Goal: Transaction & Acquisition: Purchase product/service

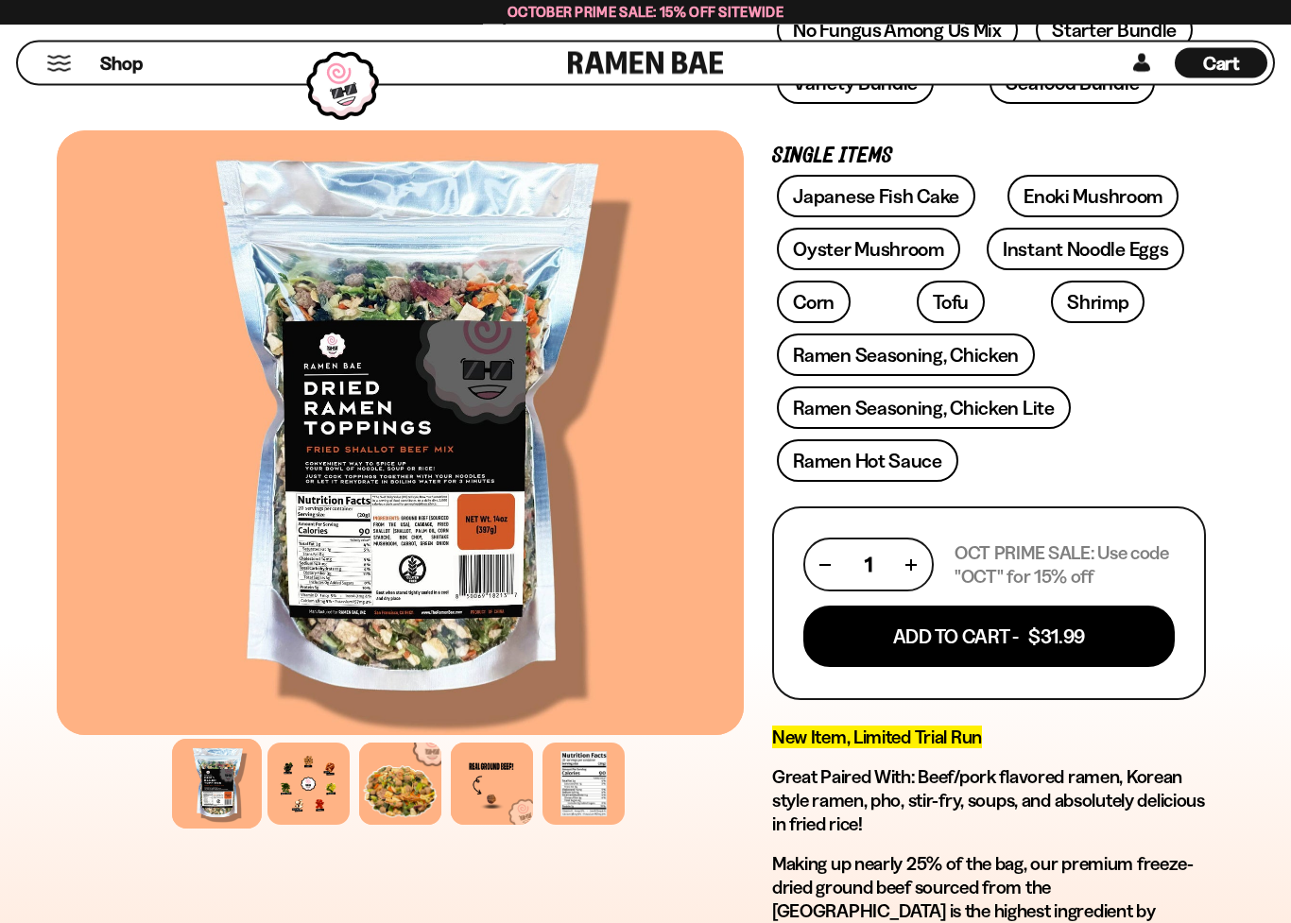
scroll to position [589, 0]
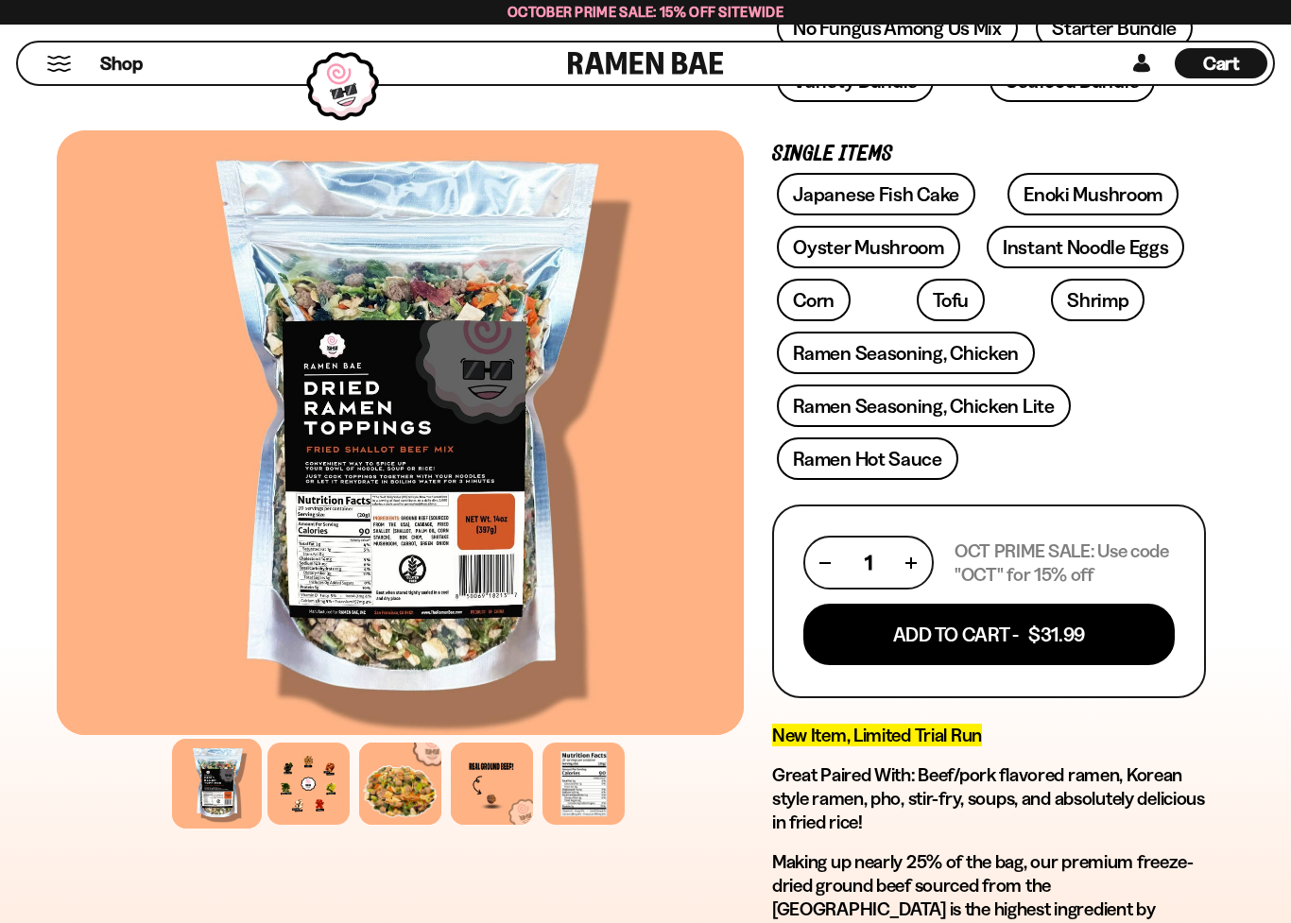
click at [978, 657] on button "Add To Cart - $31.99" at bounding box center [988, 634] width 371 height 61
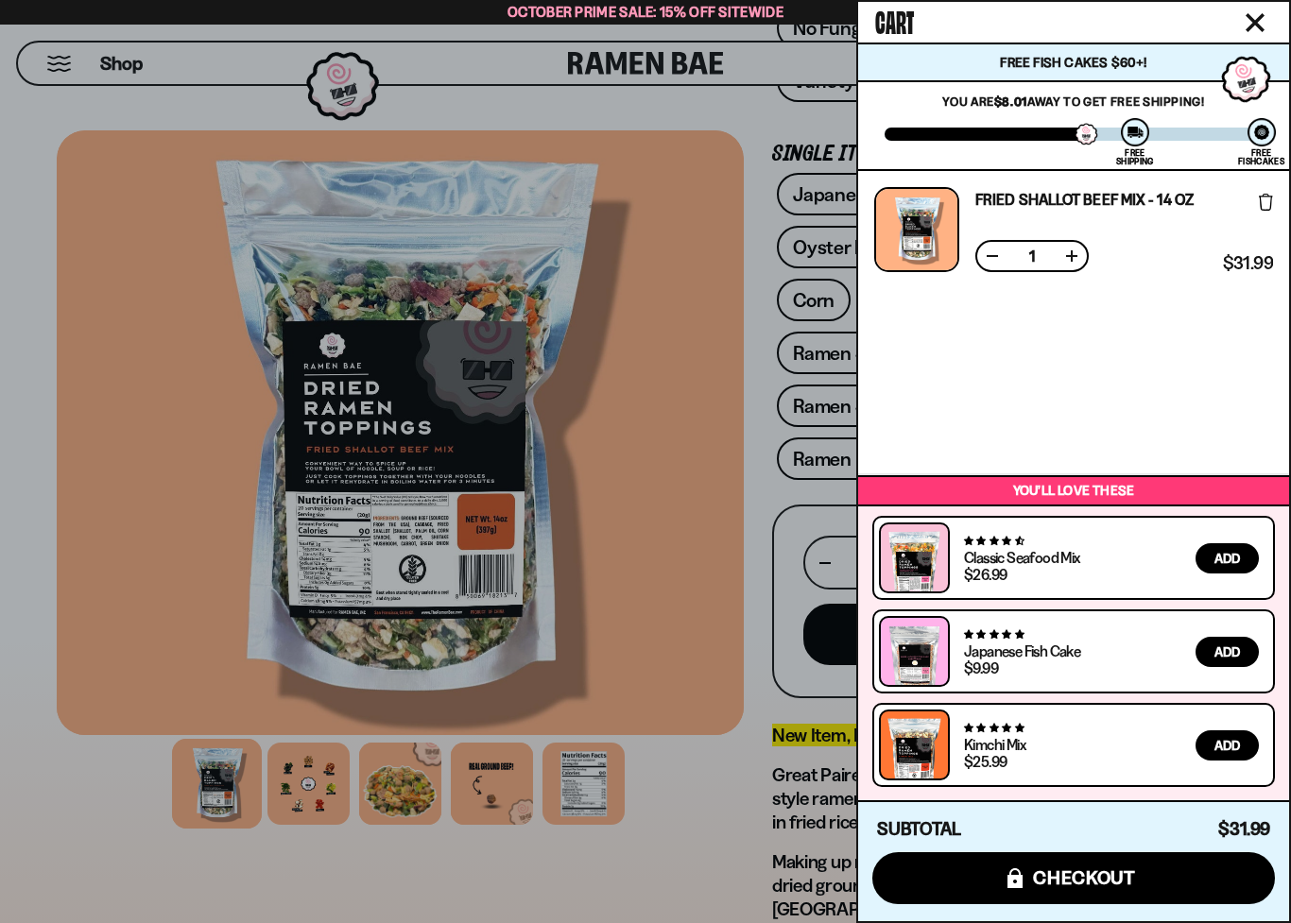
click at [698, 604] on div at bounding box center [645, 461] width 1291 height 923
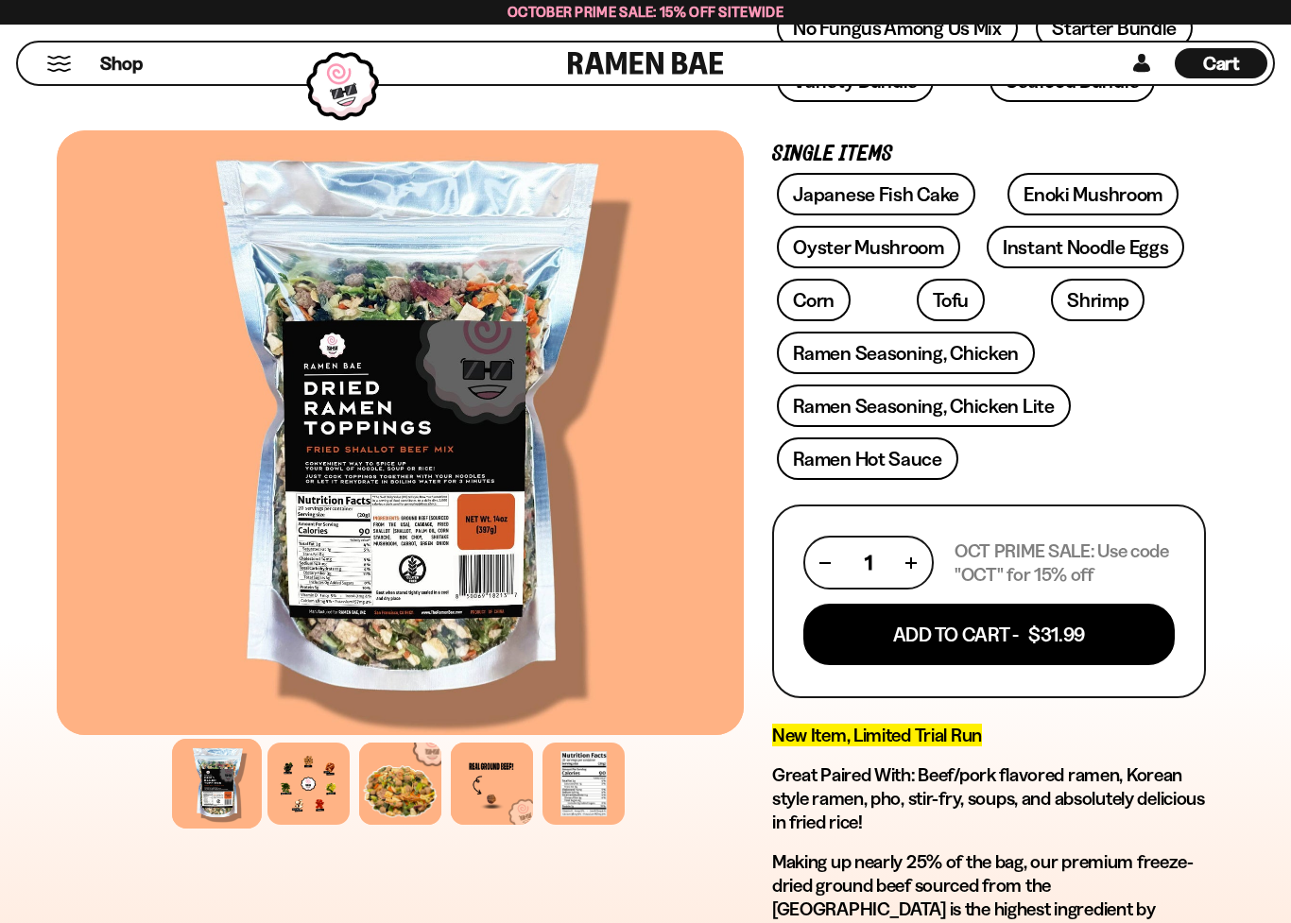
click at [947, 357] on link "Ramen Seasoning, Chicken" at bounding box center [906, 353] width 258 height 43
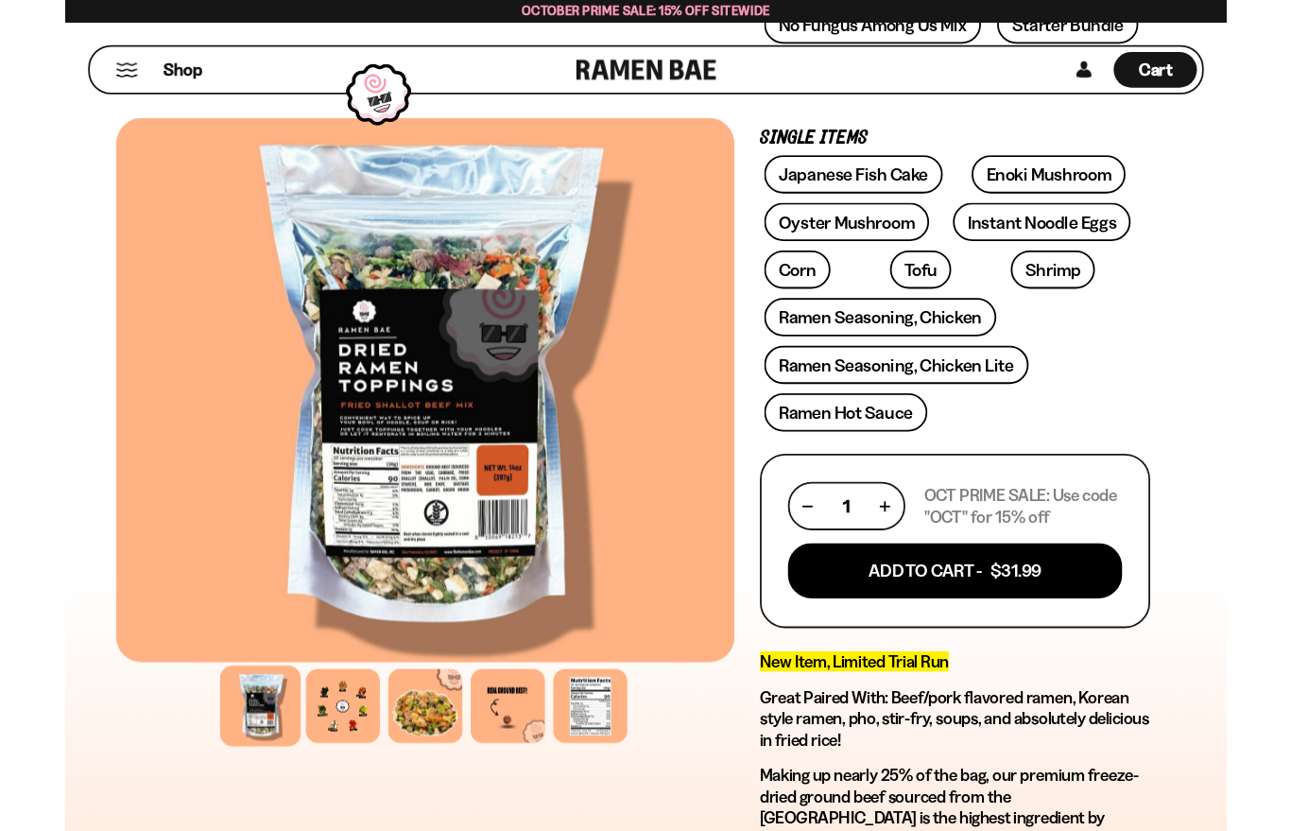
scroll to position [25, 0]
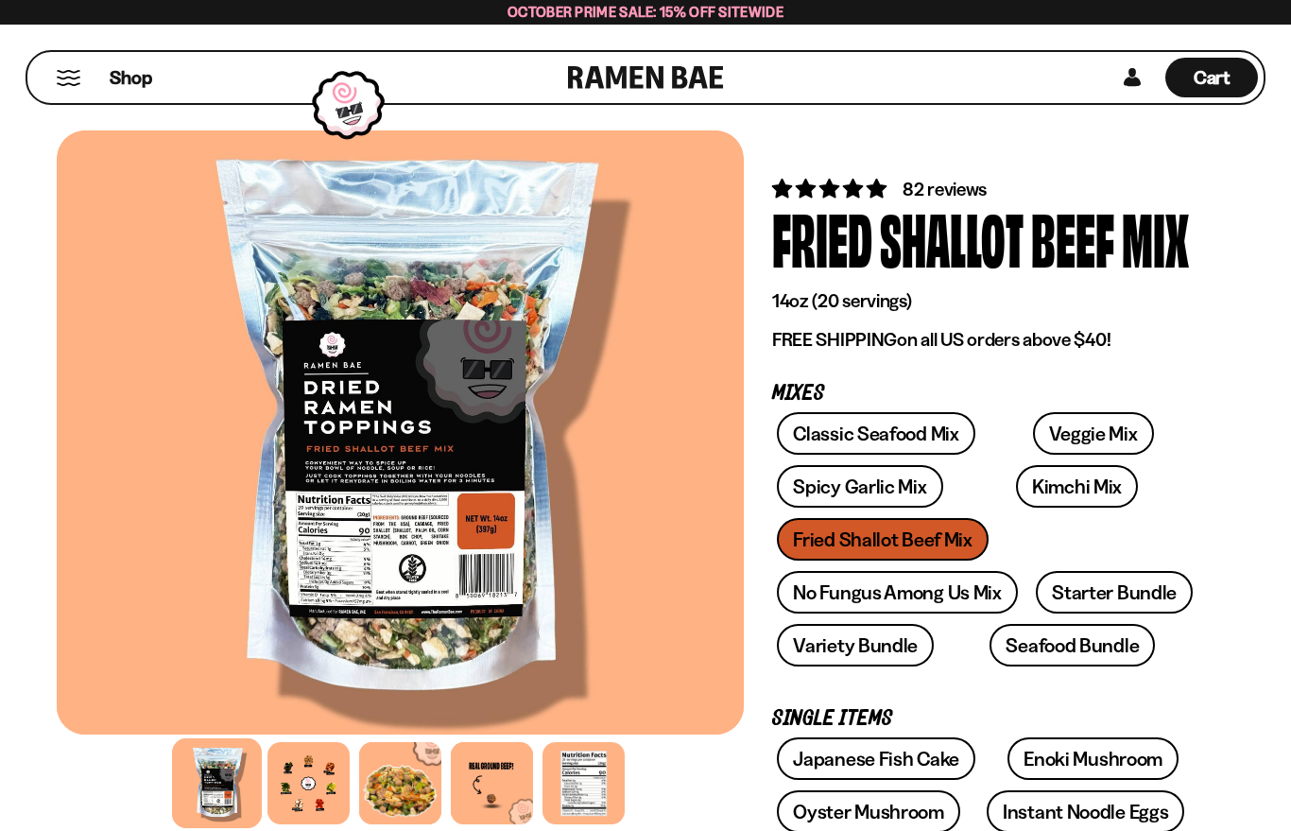
click at [897, 600] on link "No Fungus Among Us Mix" at bounding box center [897, 592] width 240 height 43
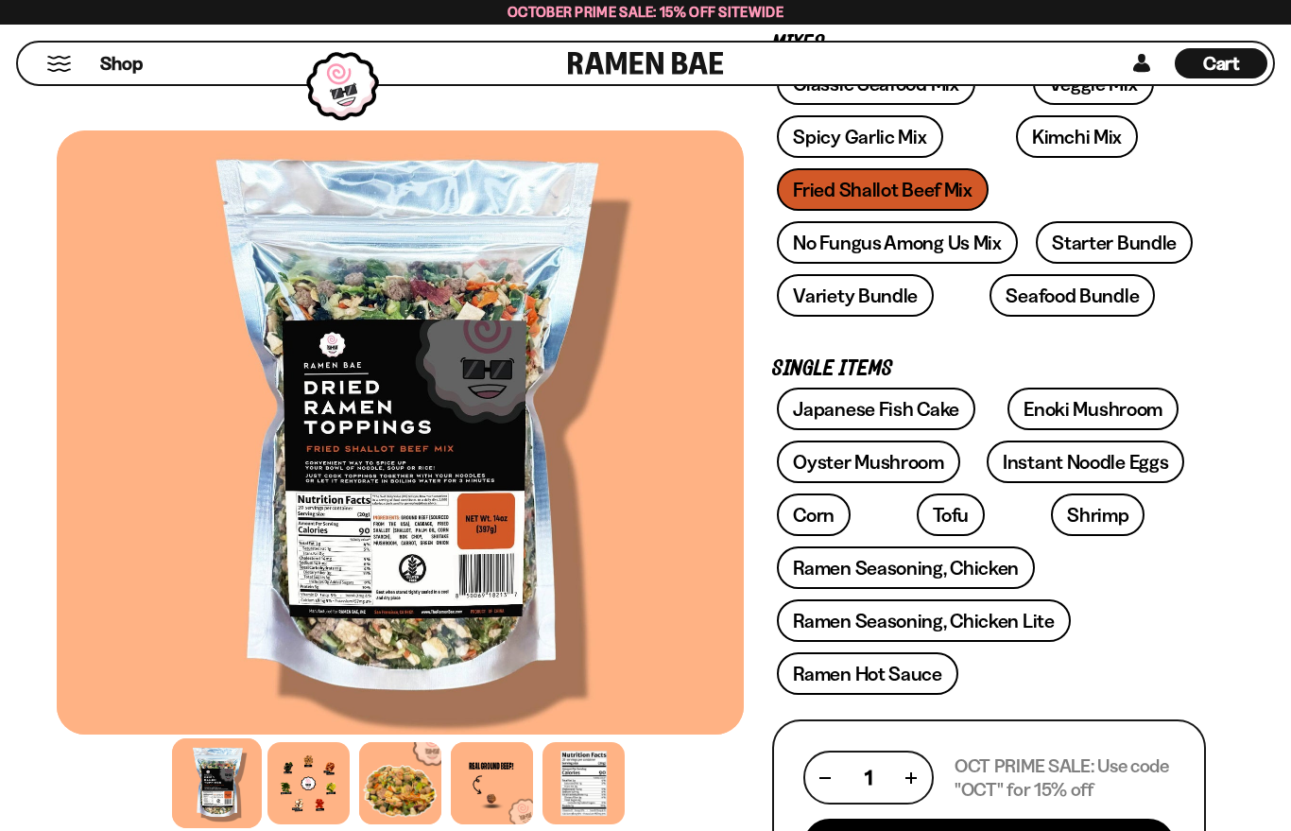
scroll to position [372, 0]
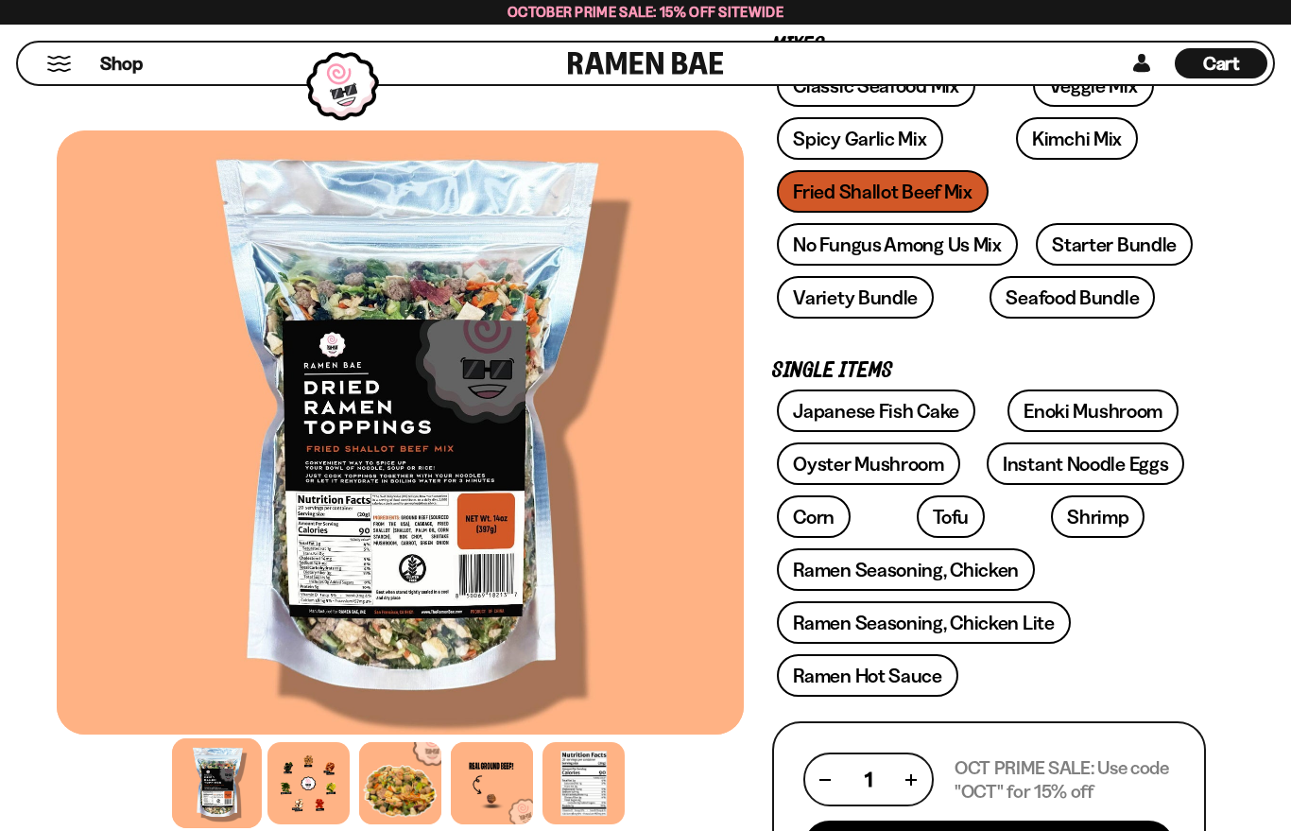
click at [917, 517] on link "Tofu" at bounding box center [951, 516] width 68 height 43
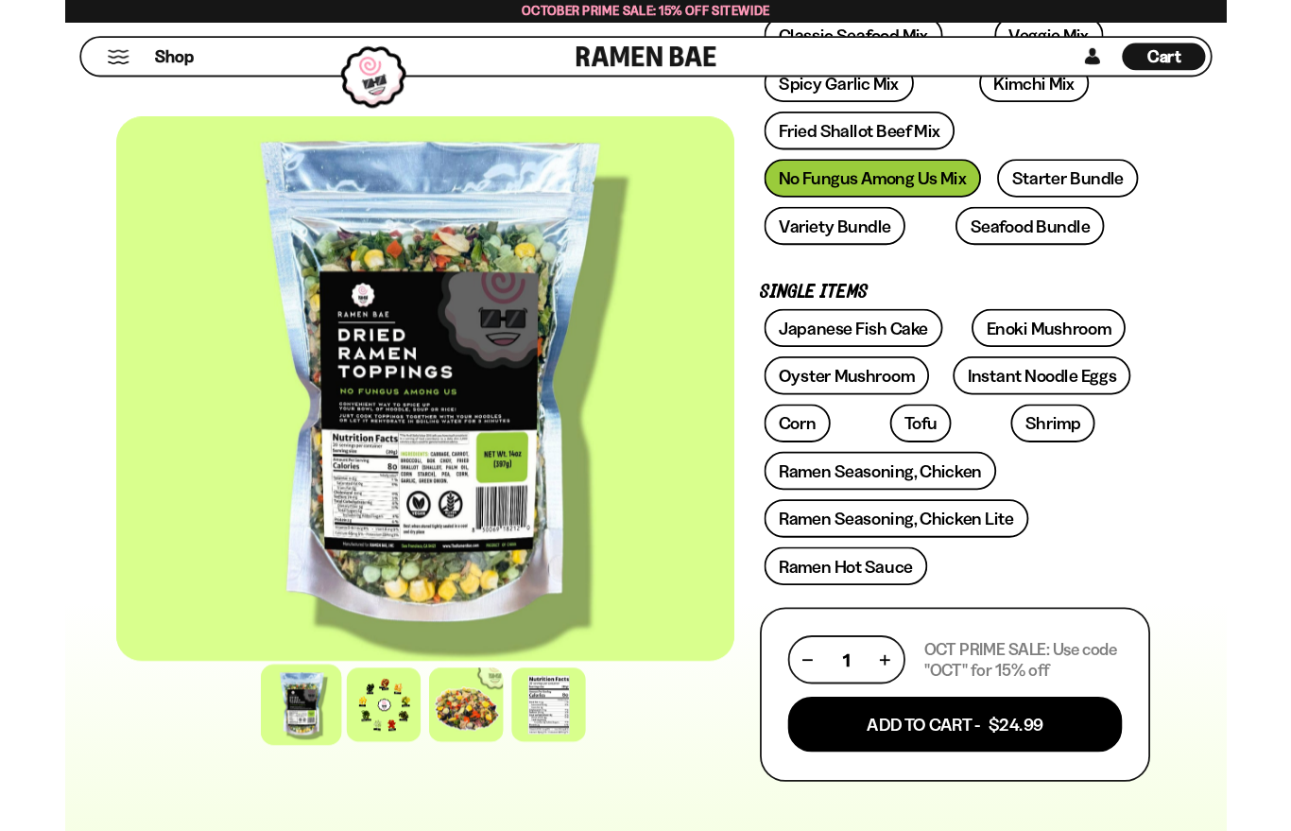
scroll to position [490, 0]
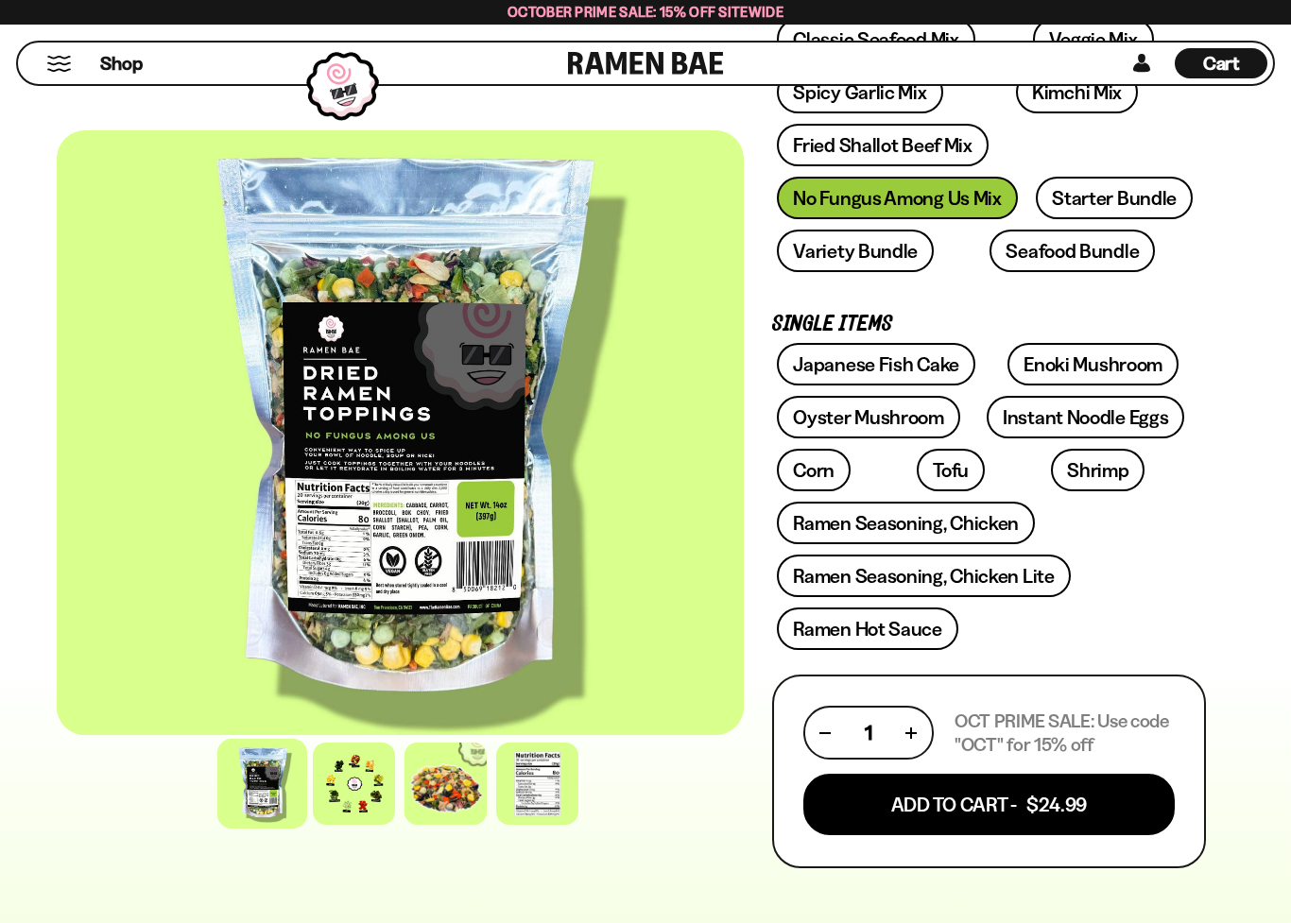
click at [939, 816] on button "Add To Cart - $24.99" at bounding box center [988, 804] width 371 height 61
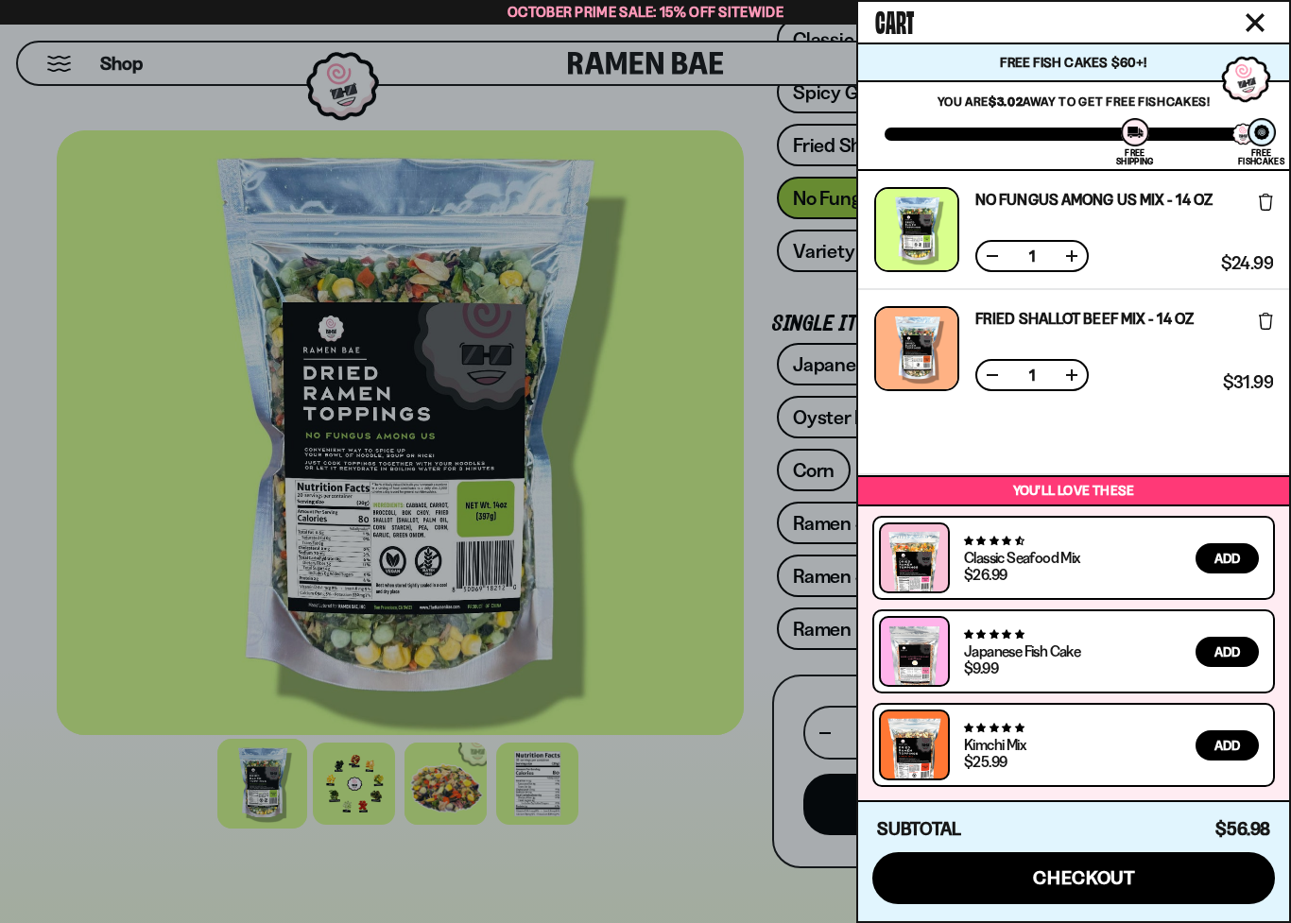
click at [1102, 830] on span "checkout" at bounding box center [1084, 878] width 103 height 21
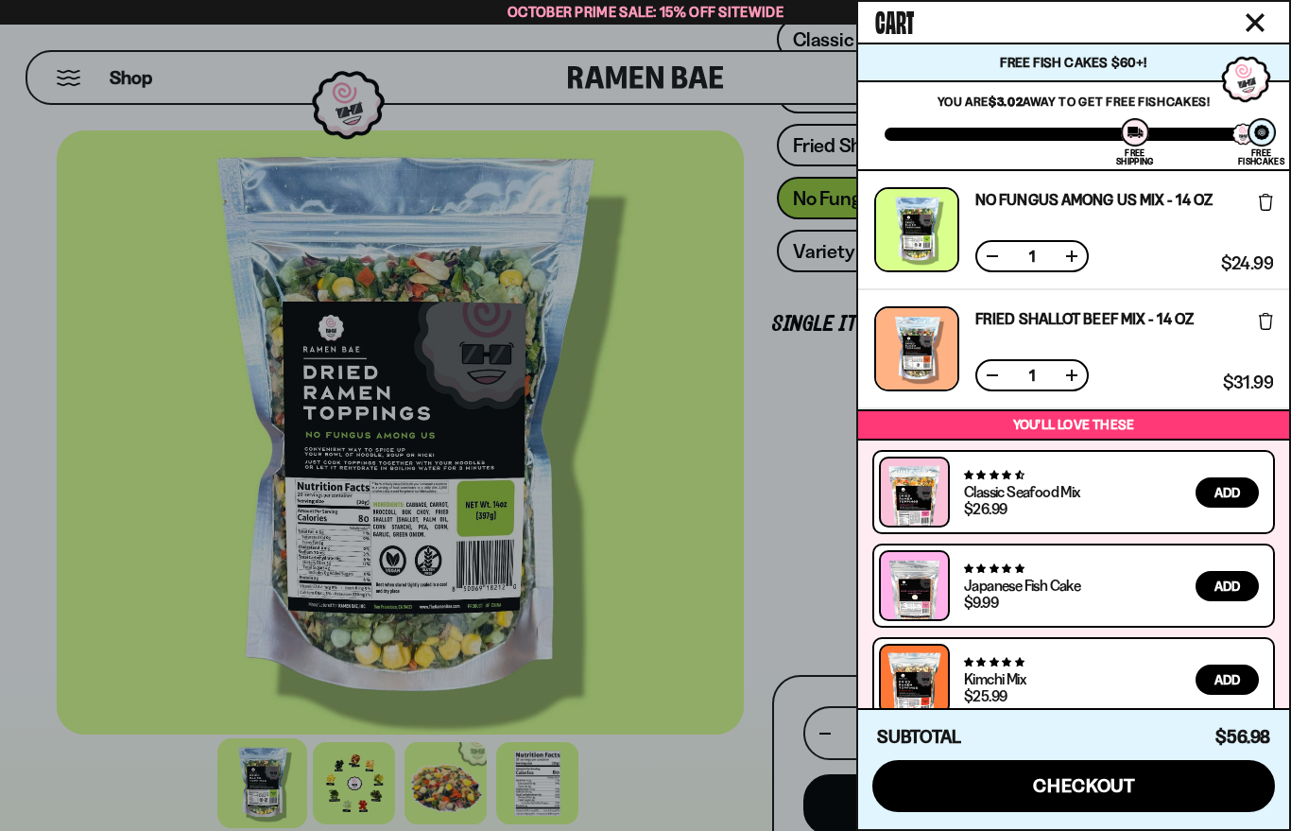
scroll to position [0, 0]
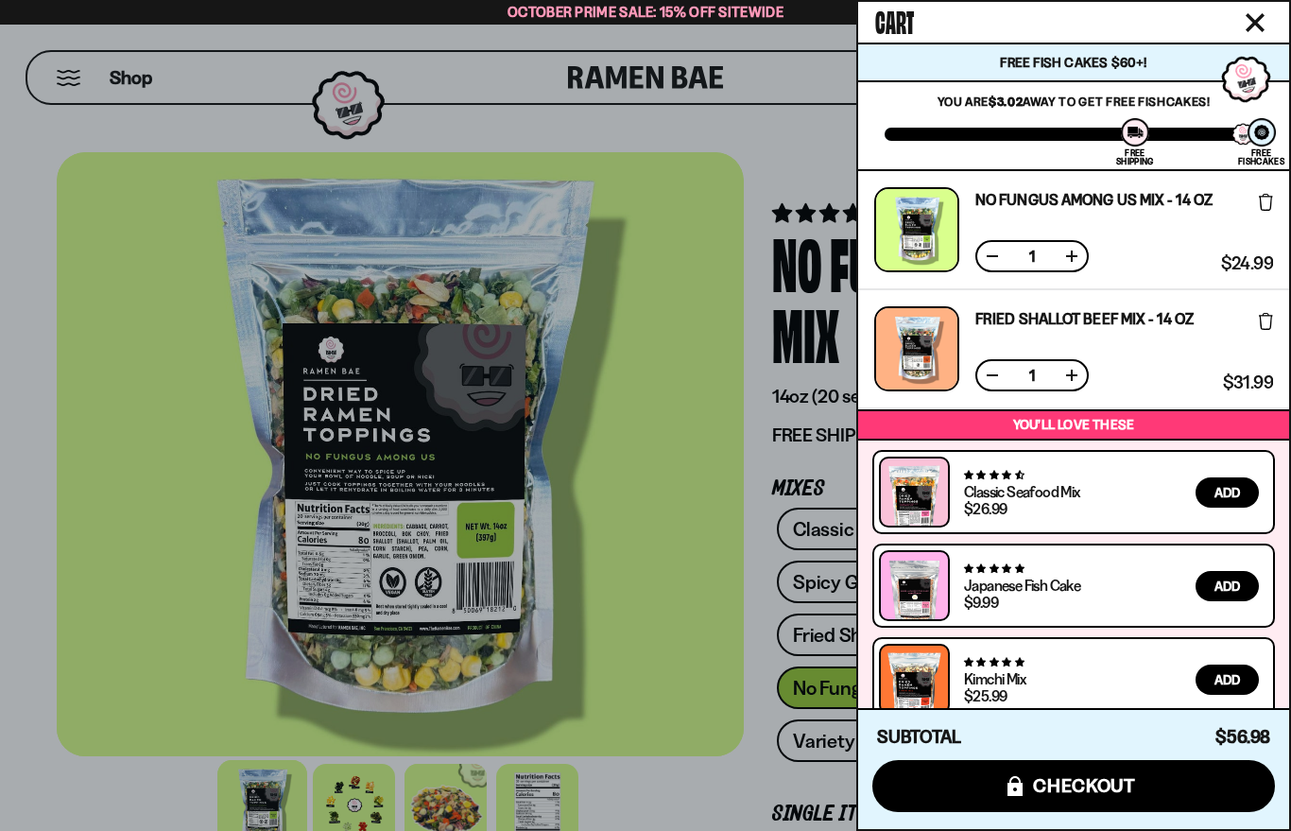
click at [650, 624] on div at bounding box center [645, 415] width 1291 height 831
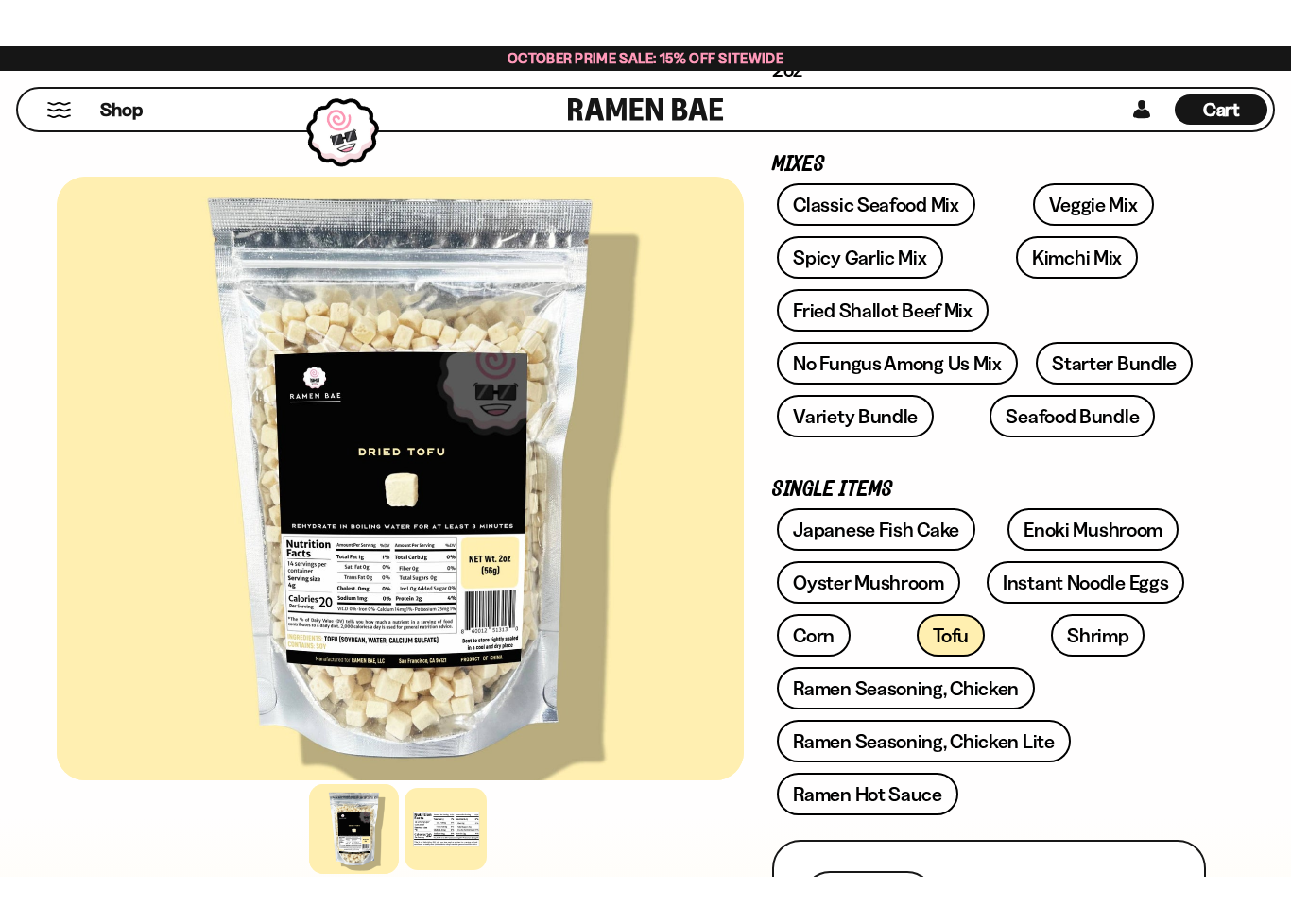
scroll to position [304, 0]
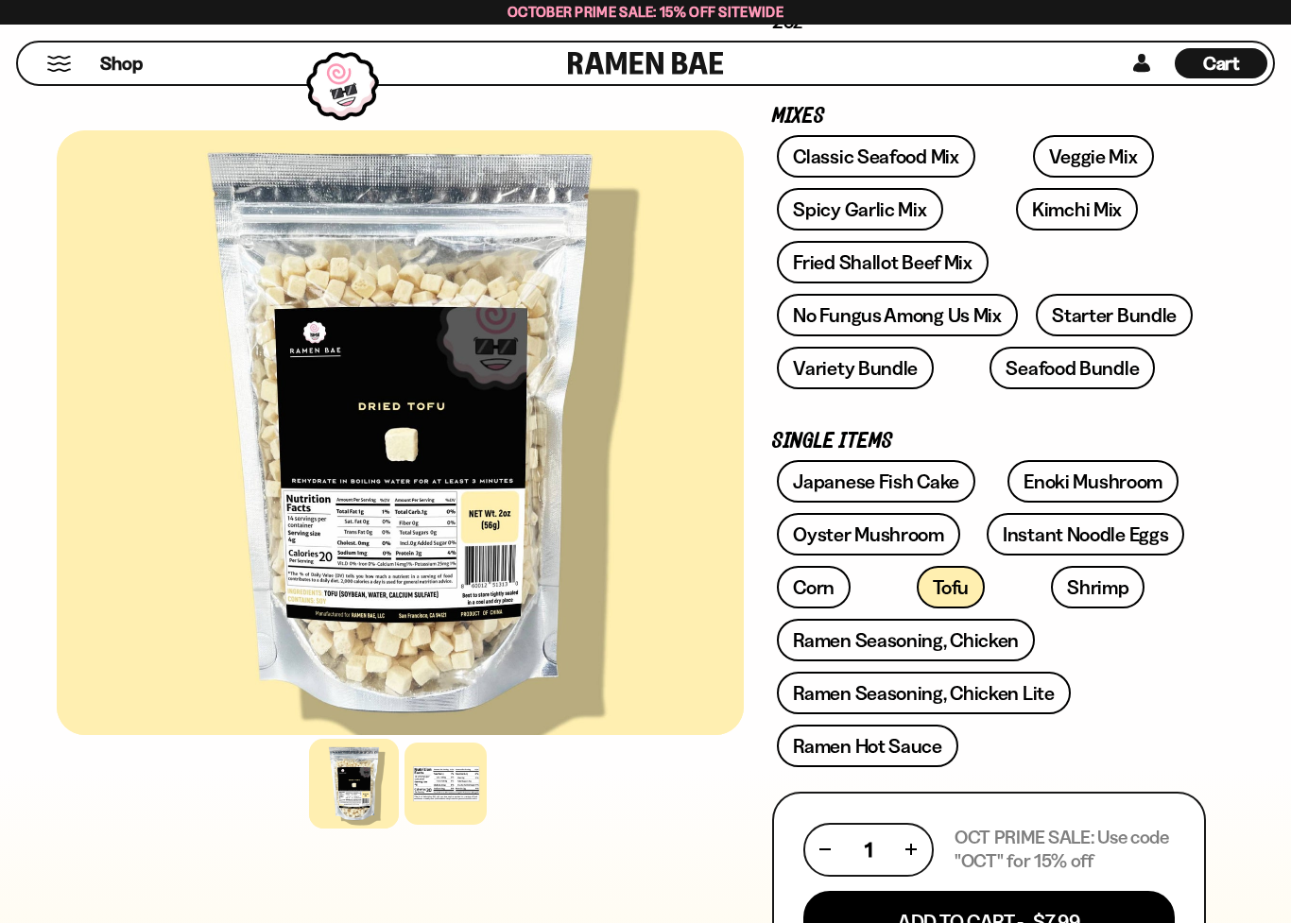
click at [1013, 712] on link "Ramen Seasoning, Chicken Lite" at bounding box center [923, 693] width 293 height 43
click at [1031, 677] on link "Ramen Seasoning, Chicken Lite" at bounding box center [923, 693] width 293 height 43
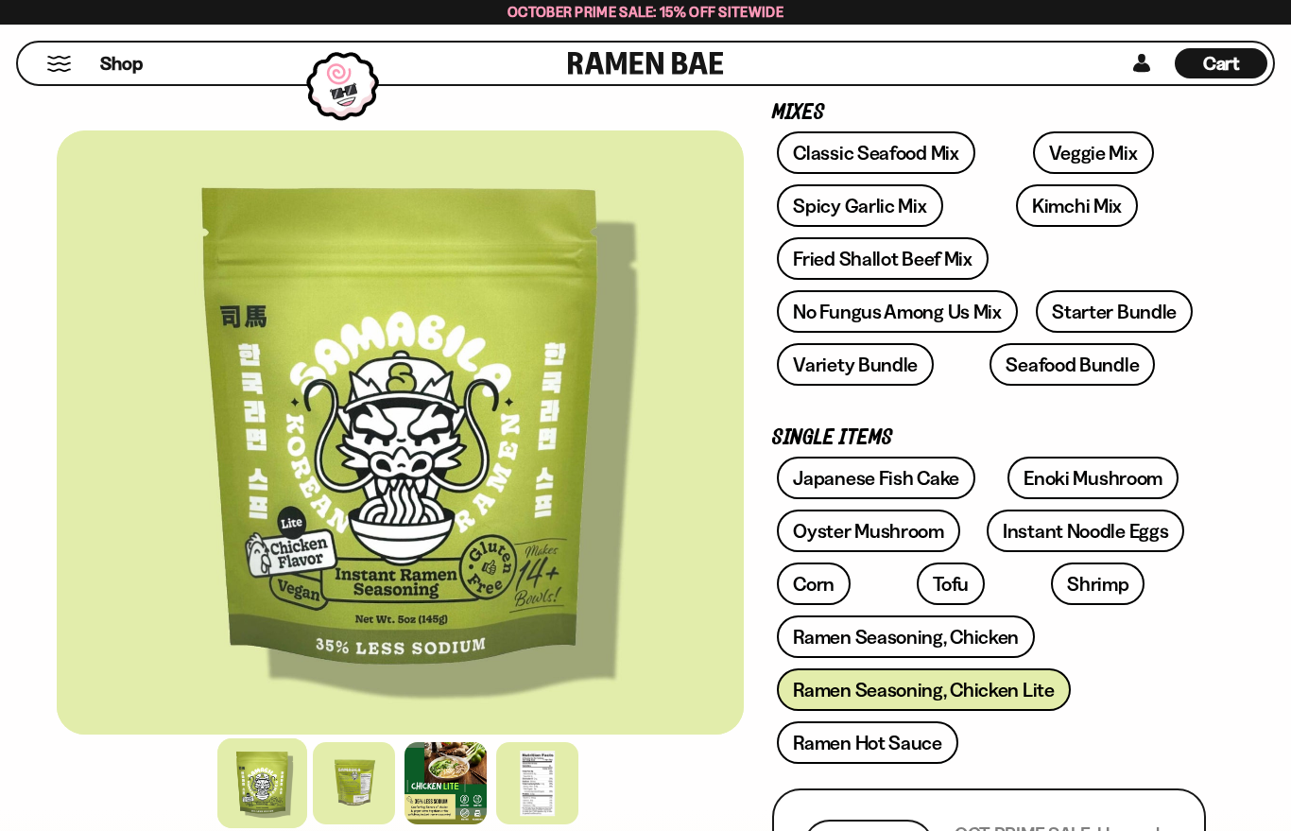
scroll to position [378, 0]
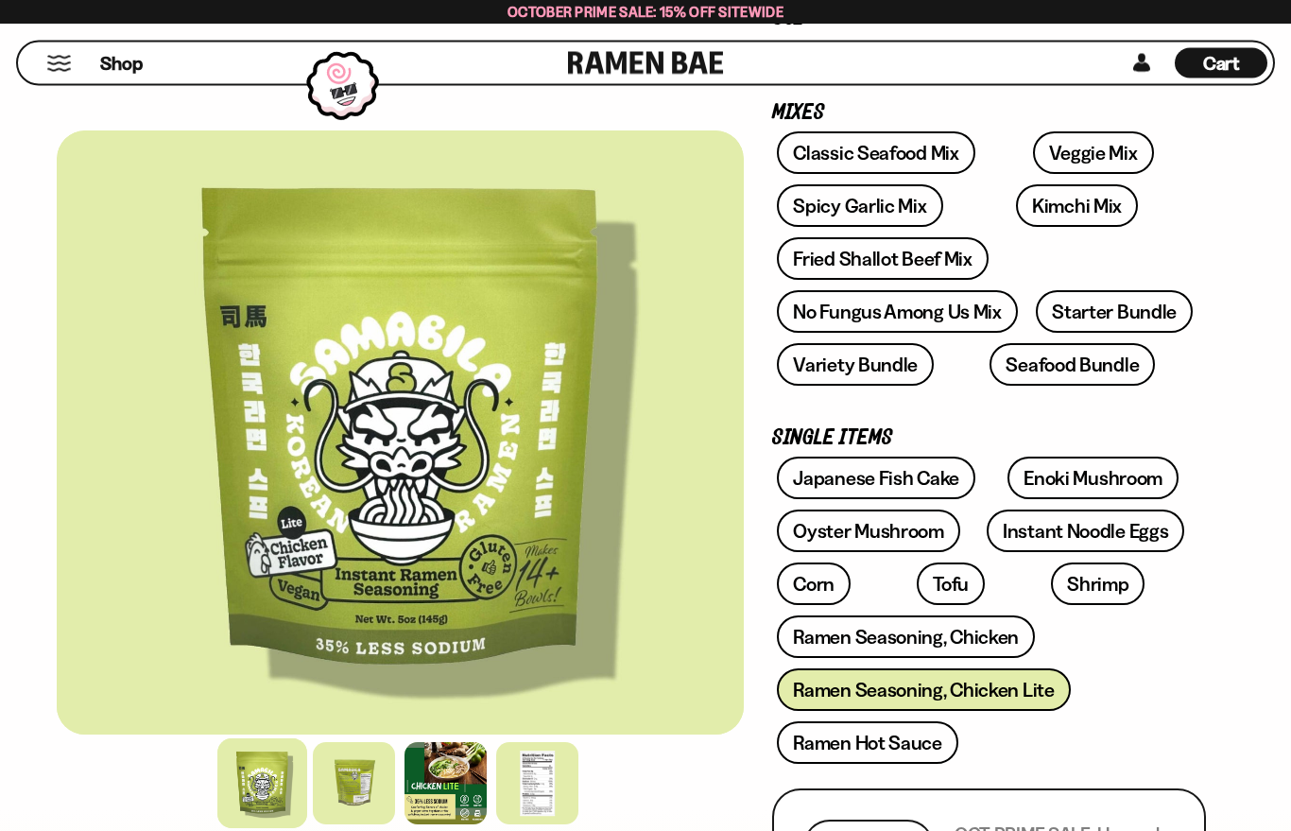
click at [917, 591] on link "Tofu" at bounding box center [951, 584] width 68 height 43
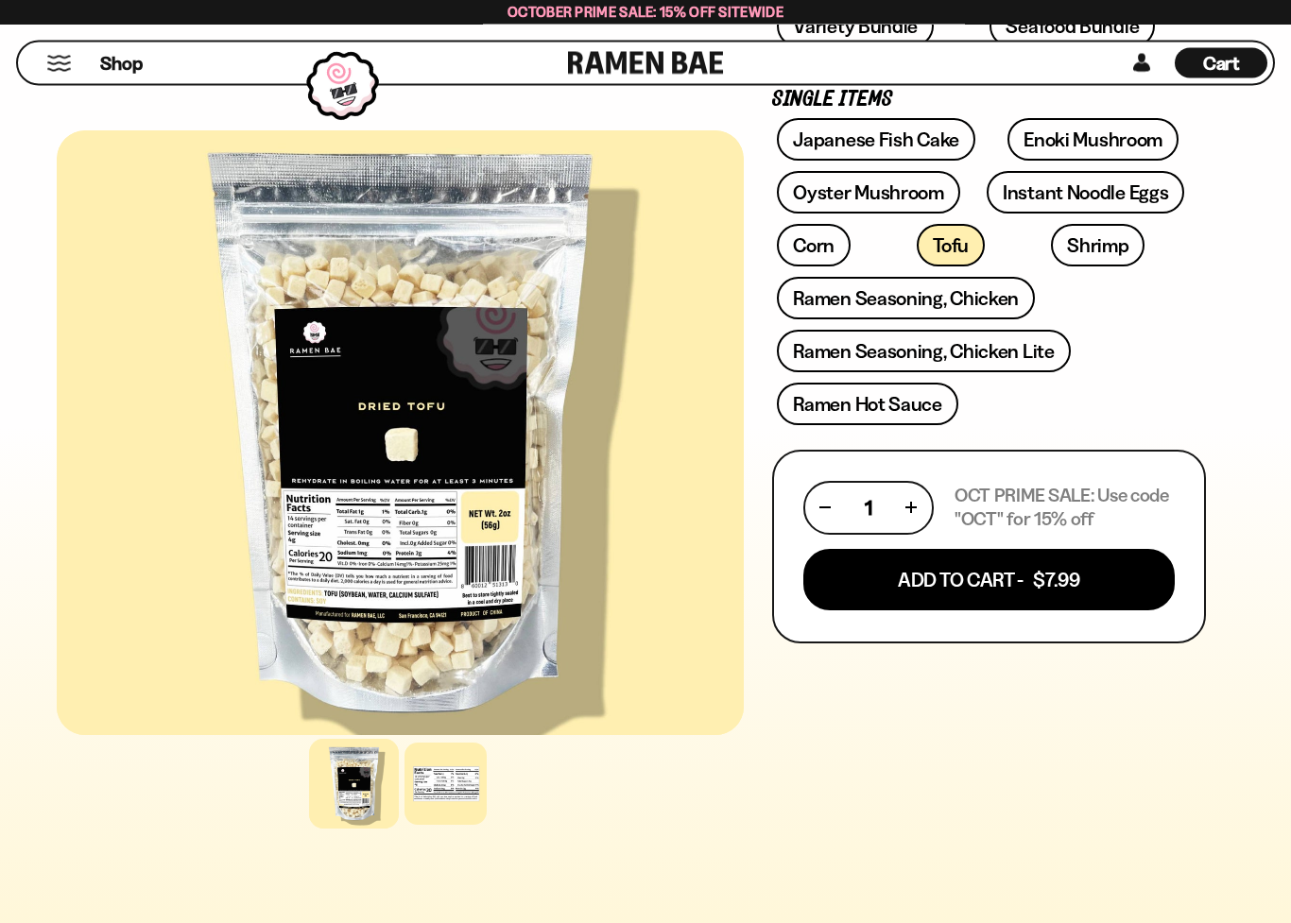
scroll to position [646, 0]
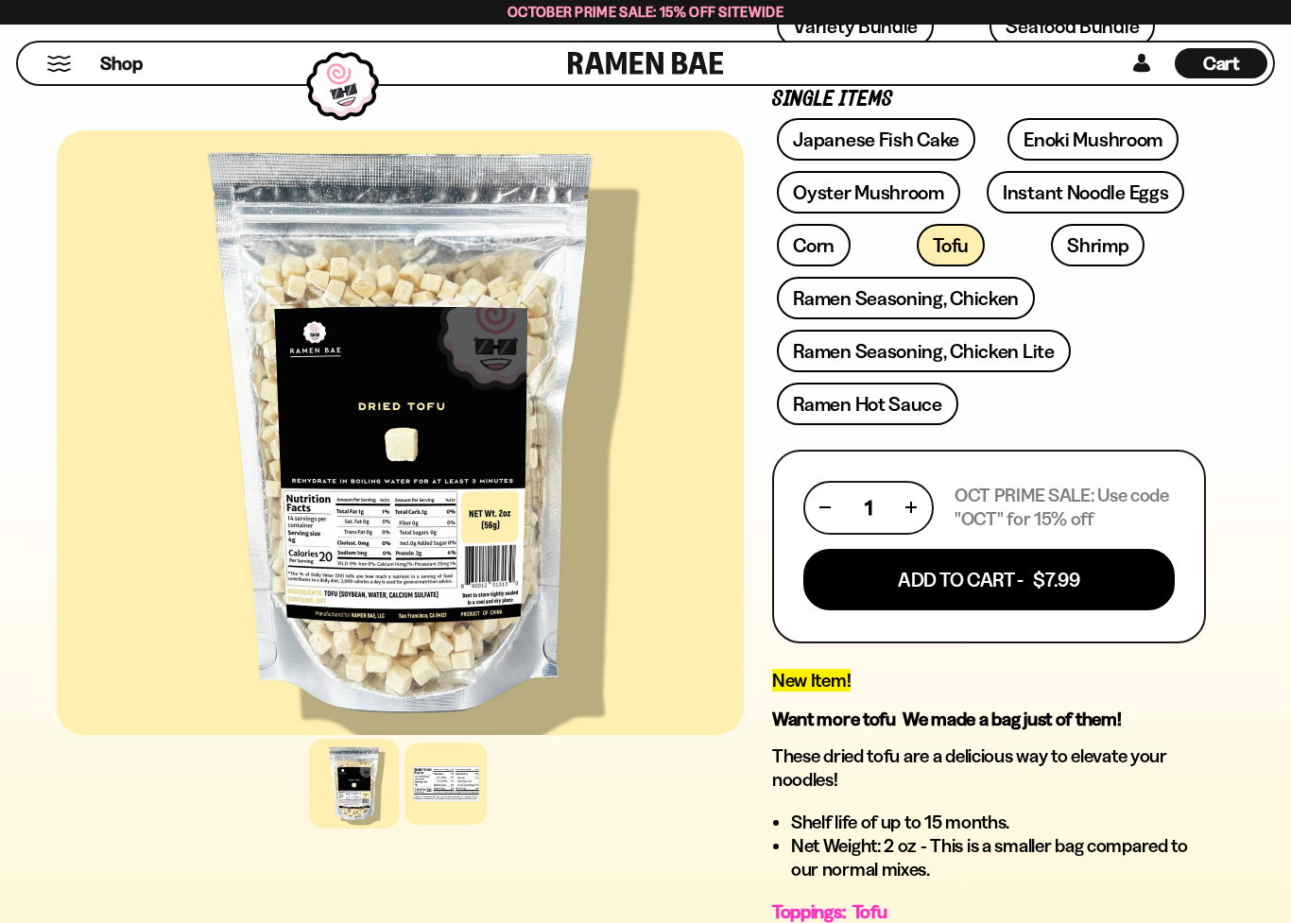
click at [1030, 582] on button "Add To Cart - $7.99" at bounding box center [988, 579] width 371 height 61
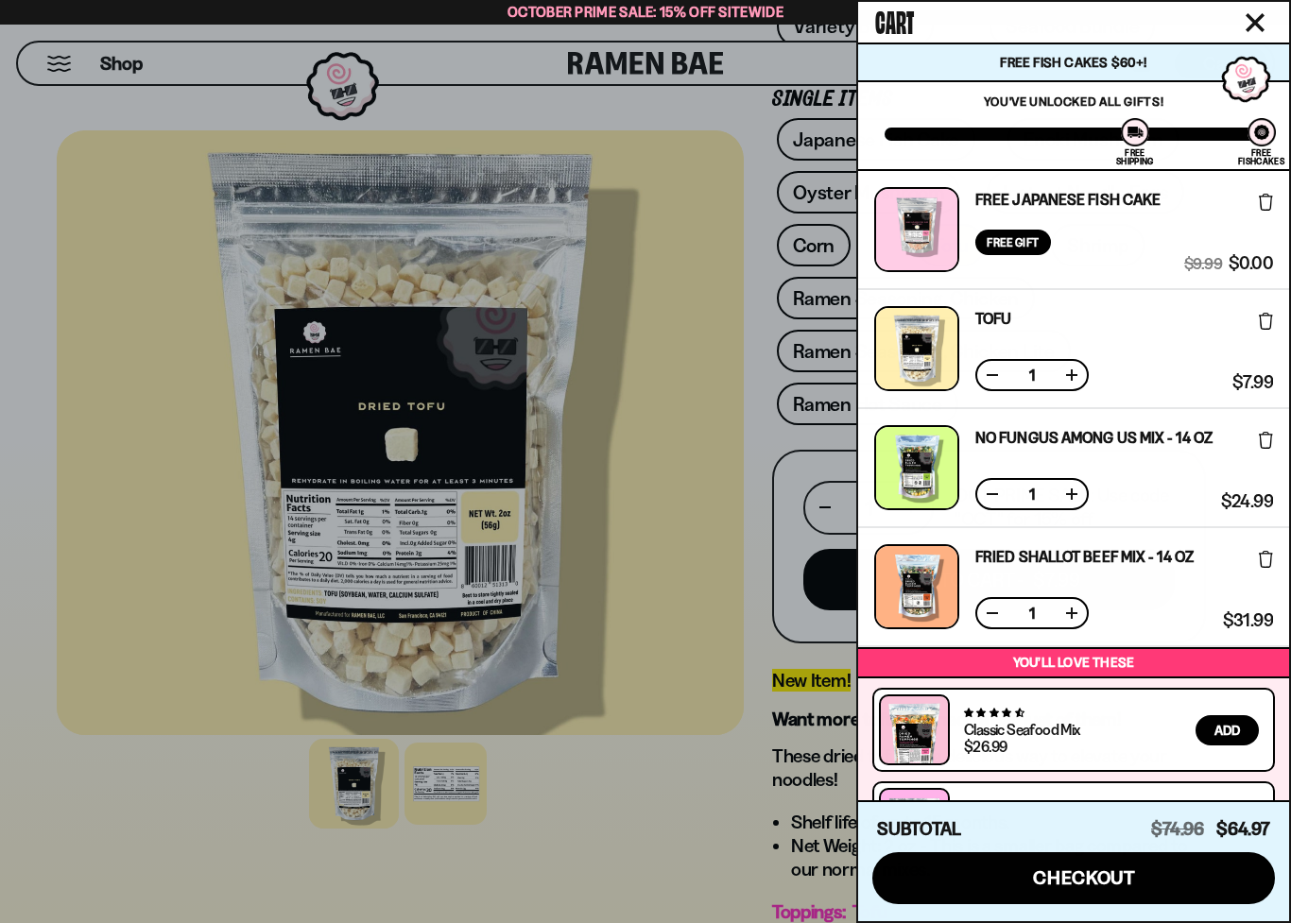
click at [1083, 830] on span "checkout" at bounding box center [1084, 878] width 103 height 21
